Goal: Task Accomplishment & Management: Use online tool/utility

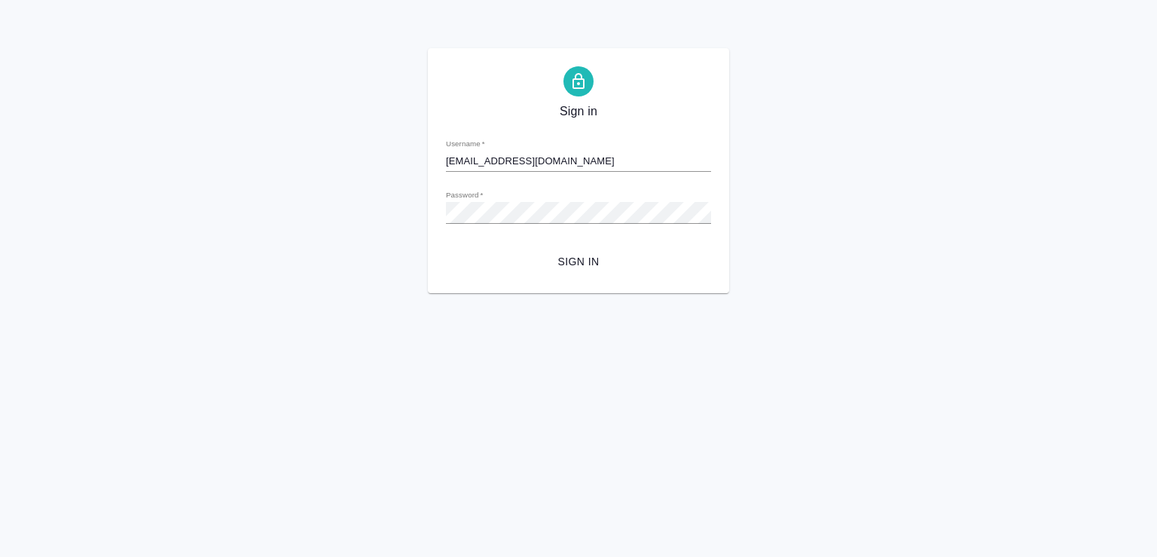
type input "m.chechilova@awatera.com"
click at [577, 259] on span "Sign in" at bounding box center [578, 261] width 241 height 19
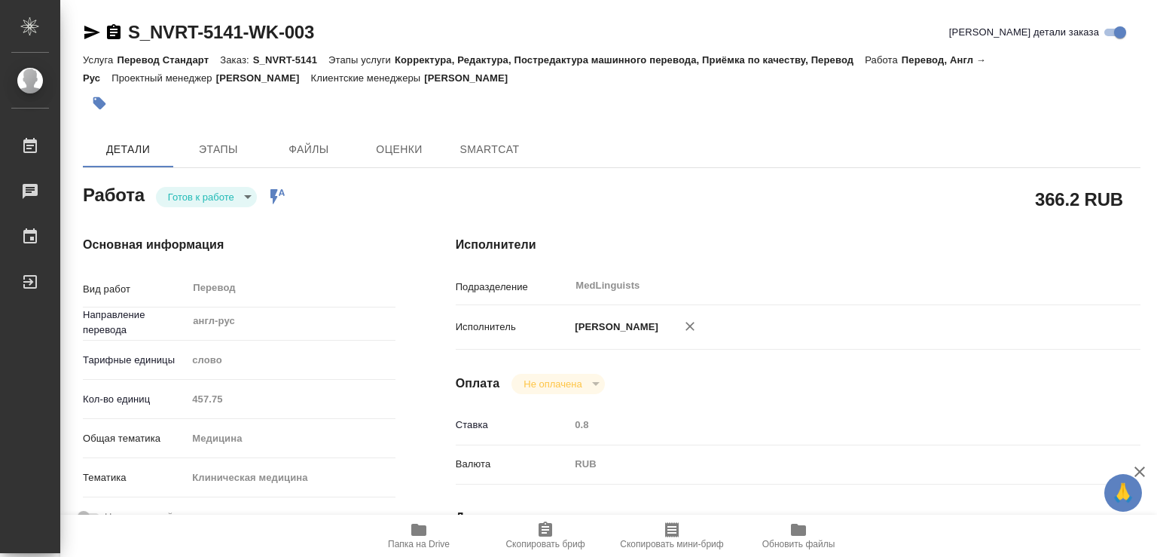
click at [241, 191] on body "🙏 .cls-1 fill:#fff; AWATERA Chechilova Mariia Работы Чаты График Выйти S_NVRT-5…" at bounding box center [578, 278] width 1157 height 557
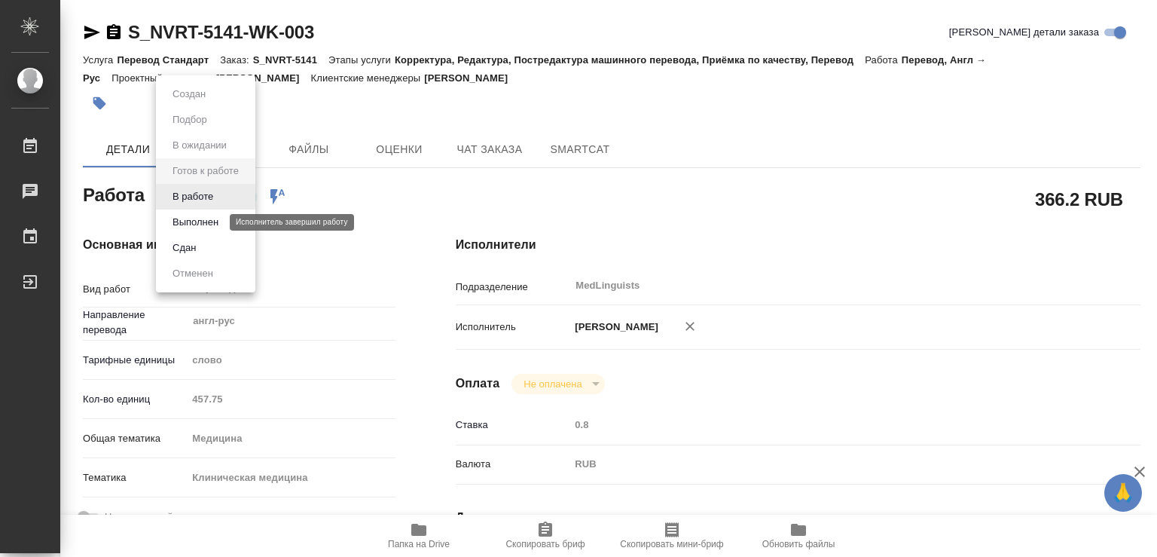
click at [194, 219] on button "Выполнен" at bounding box center [195, 222] width 55 height 17
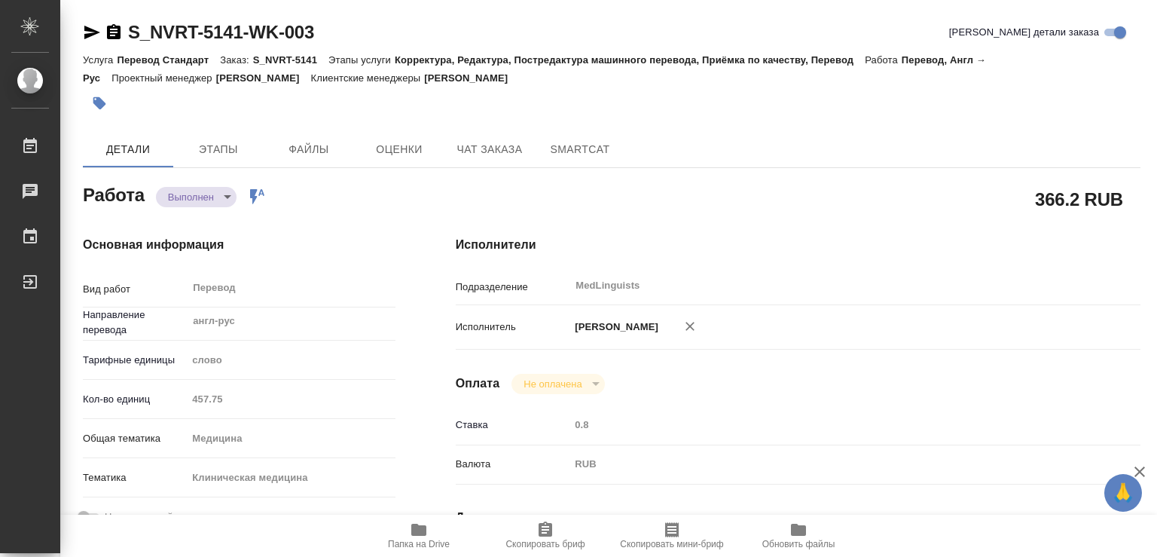
type textarea "x"
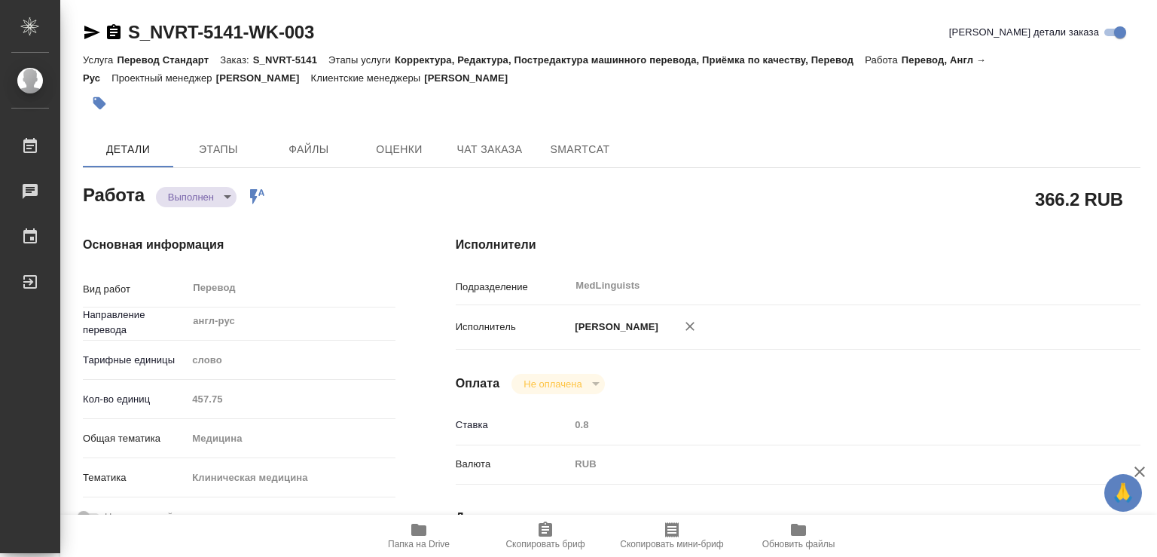
type textarea "x"
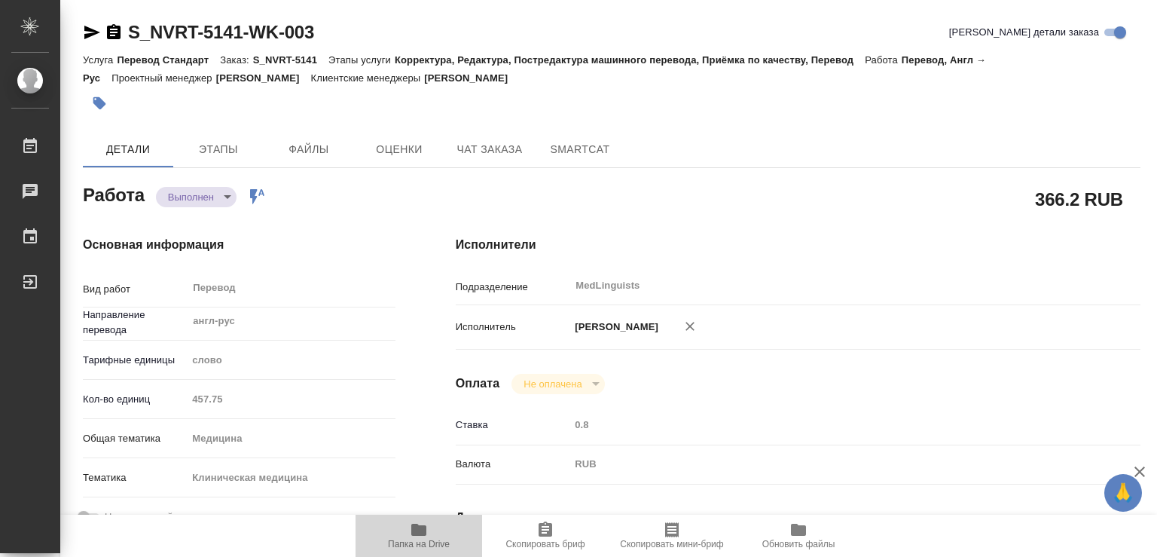
click at [419, 530] on icon "button" at bounding box center [418, 529] width 15 height 12
